Goal: Task Accomplishment & Management: Use online tool/utility

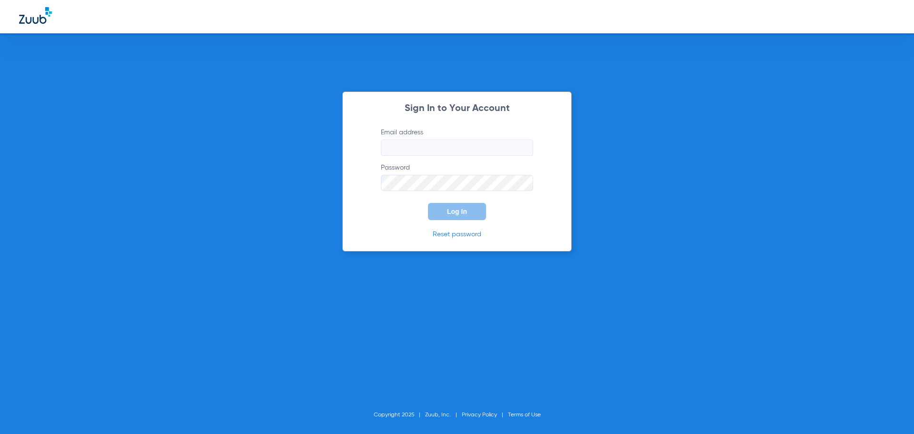
type input "[PERSON_NAME][EMAIL_ADDRESS][DOMAIN_NAME]"
click at [463, 215] on button "Log In" at bounding box center [457, 211] width 58 height 17
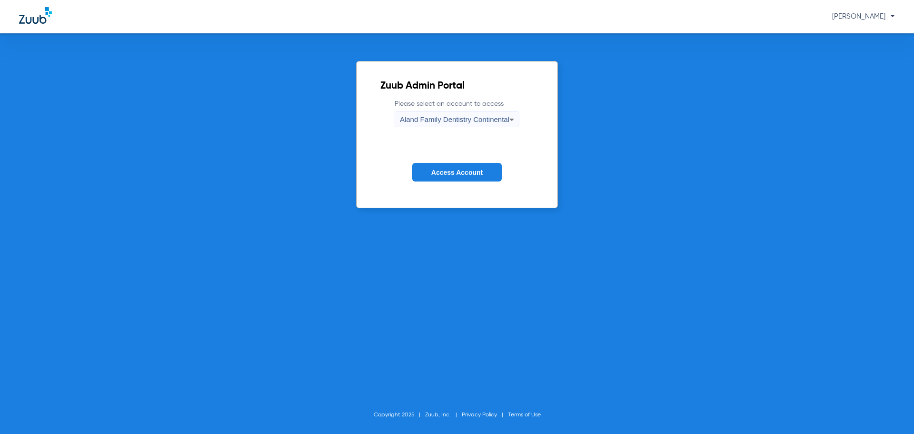
click at [506, 121] on icon at bounding box center [511, 119] width 11 height 11
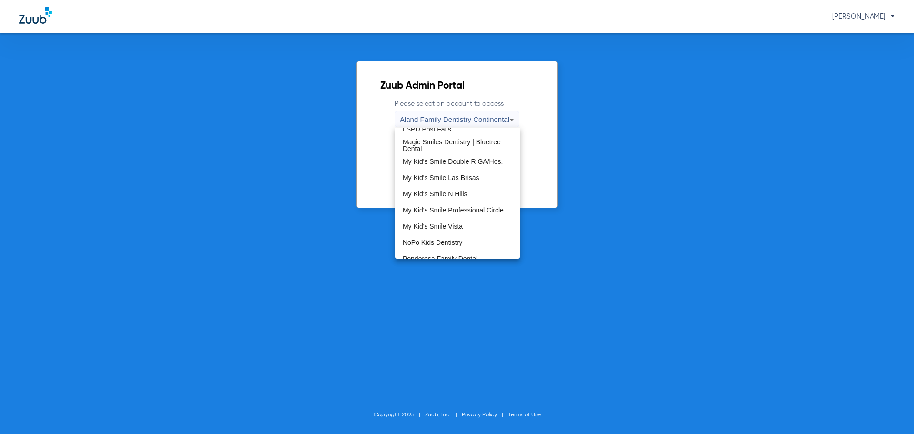
scroll to position [286, 0]
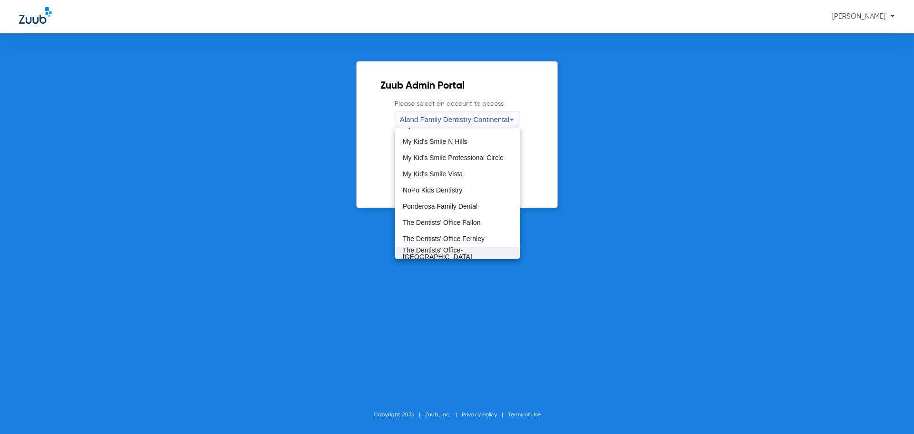
click at [468, 252] on span "The Dentists' Office-[GEOGRAPHIC_DATA] ([GEOGRAPHIC_DATA])" at bounding box center [457, 257] width 109 height 20
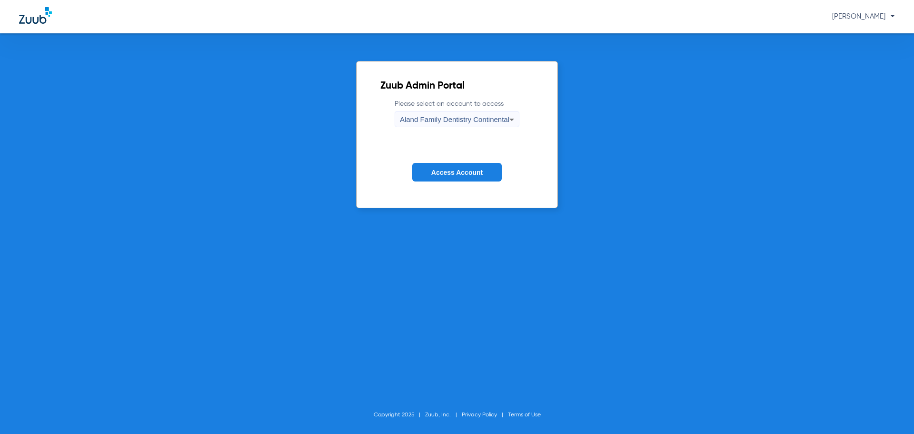
click at [468, 252] on div "Zuub Admin Portal Please select an account to access Aland Family Dentistry Con…" at bounding box center [457, 233] width 914 height 400
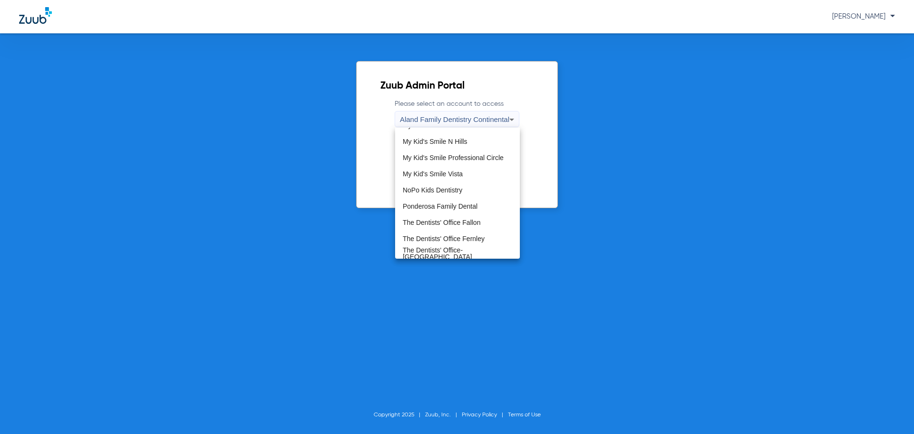
scroll to position [0, 0]
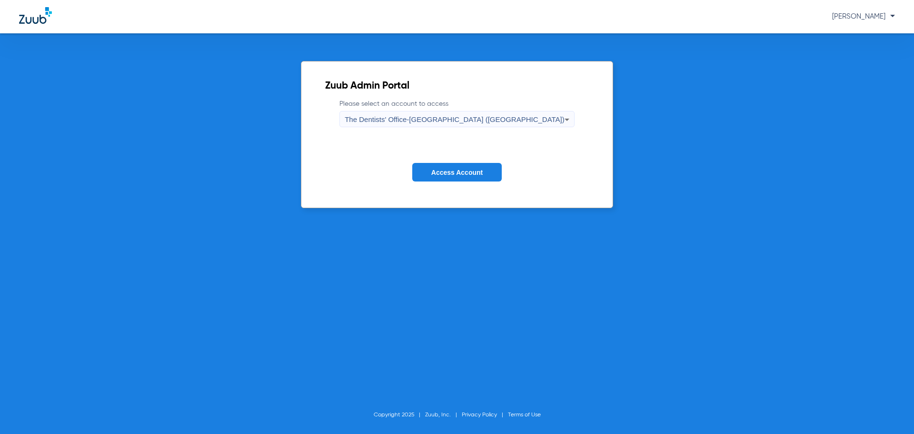
click at [477, 175] on span "Access Account" at bounding box center [456, 173] width 51 height 8
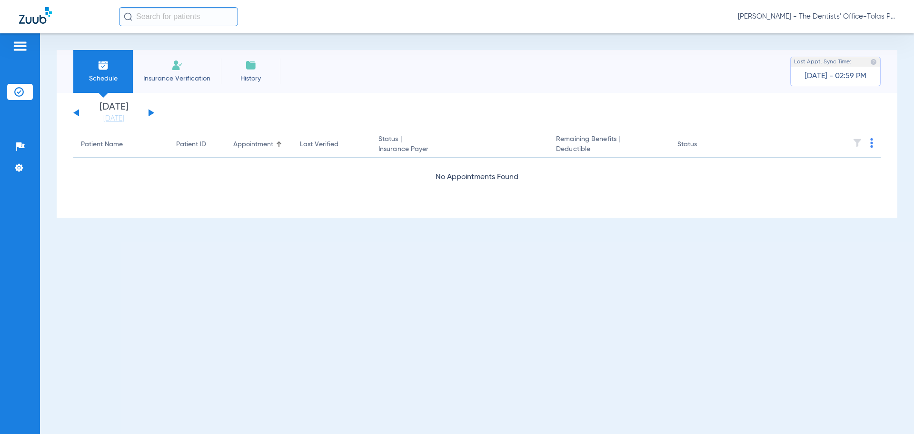
click at [155, 111] on app-single-date-navigator "[DATE] [DATE] [DATE] [DATE] [DATE] [DATE] [DATE] [DATE] [DATE] [DATE] [DATE] [D…" at bounding box center [476, 112] width 807 height 21
click at [152, 113] on button at bounding box center [152, 112] width 6 height 7
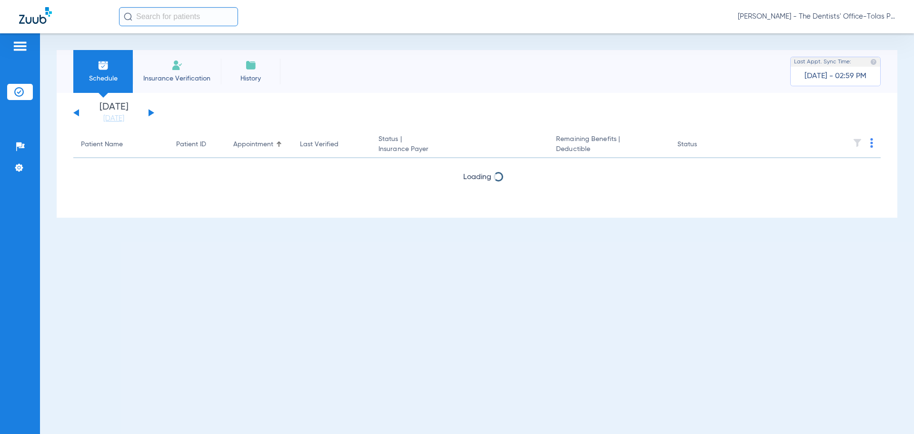
click at [152, 113] on button at bounding box center [152, 112] width 6 height 7
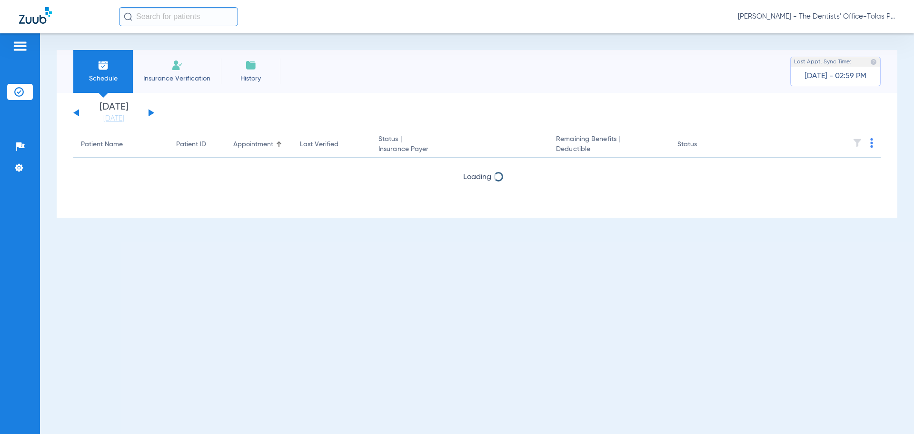
click at [152, 113] on button at bounding box center [152, 112] width 6 height 7
click at [79, 113] on button at bounding box center [76, 112] width 6 height 7
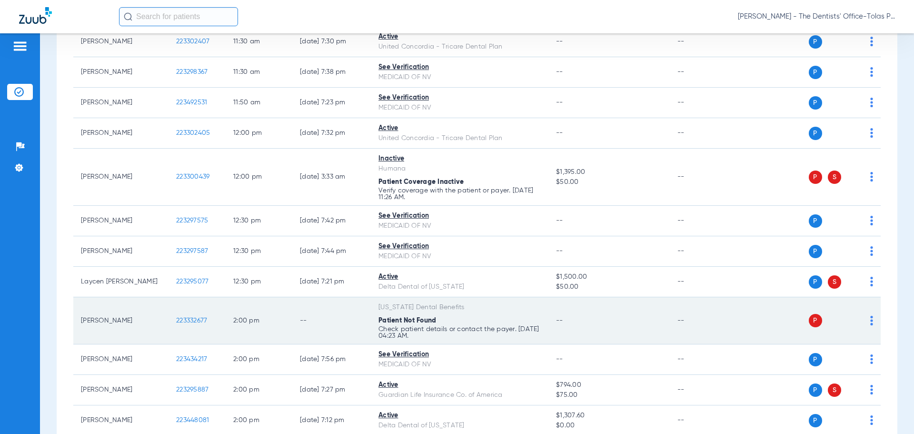
scroll to position [762, 0]
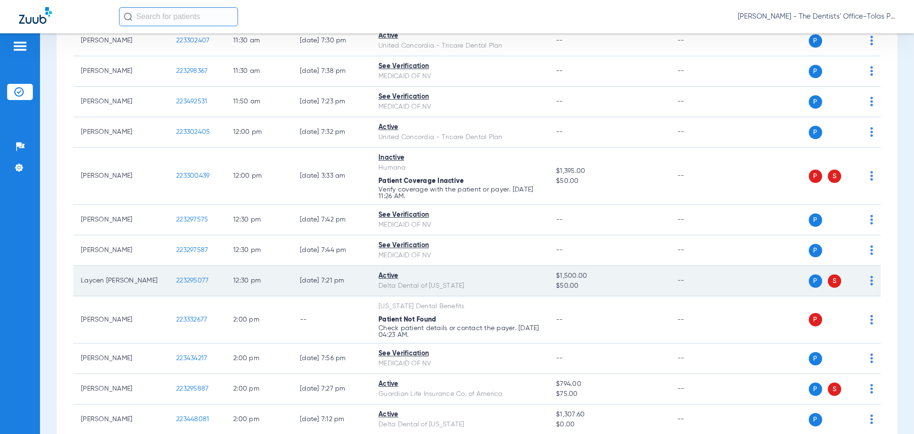
click at [870, 277] on img at bounding box center [871, 281] width 3 height 10
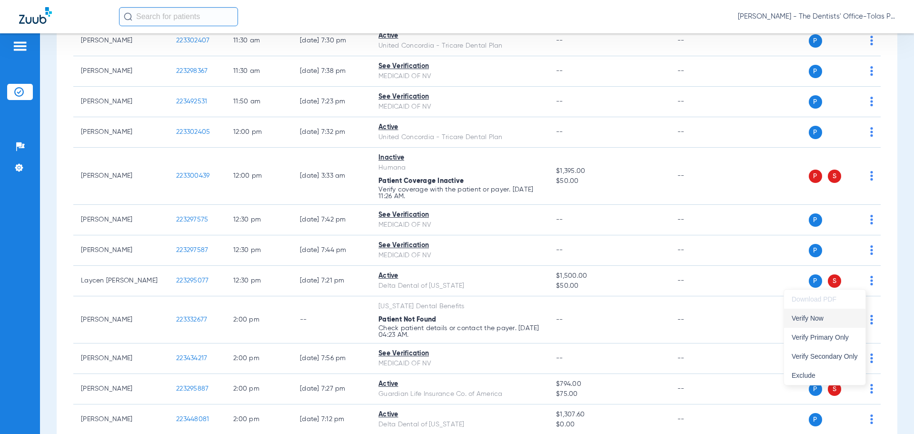
click at [822, 321] on span "Verify Now" at bounding box center [825, 318] width 66 height 7
